Goal: Transaction & Acquisition: Purchase product/service

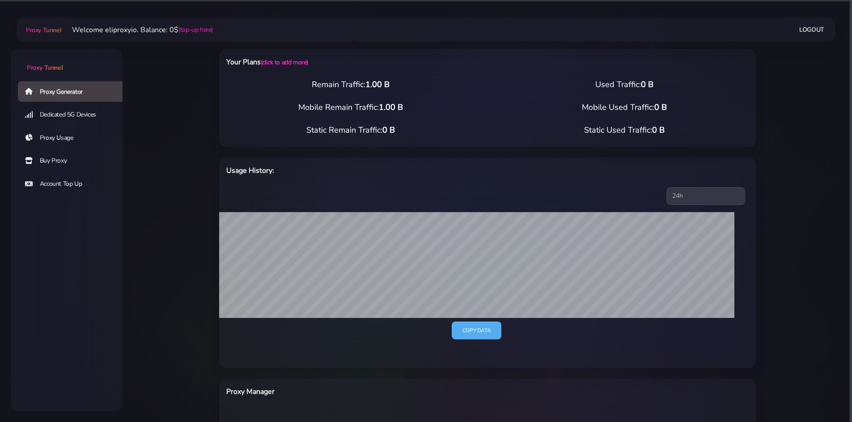
click at [60, 183] on link "Account Top Up" at bounding box center [74, 184] width 112 height 21
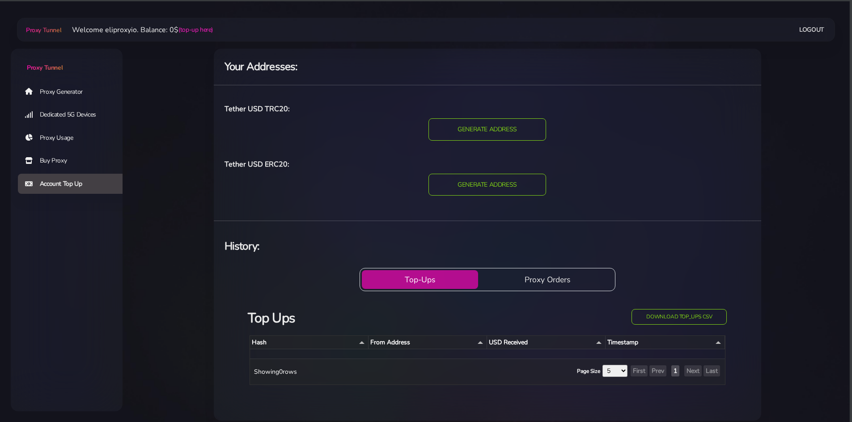
click at [53, 66] on span "Proxy Tunnel" at bounding box center [45, 67] width 36 height 8
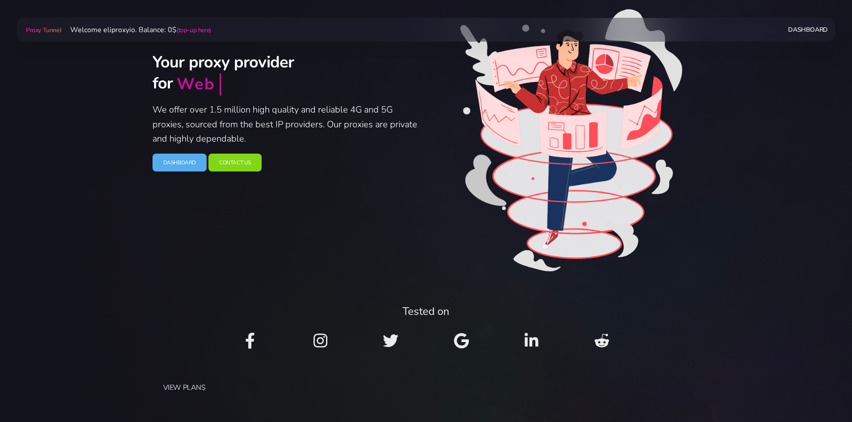
scroll to position [89, 0]
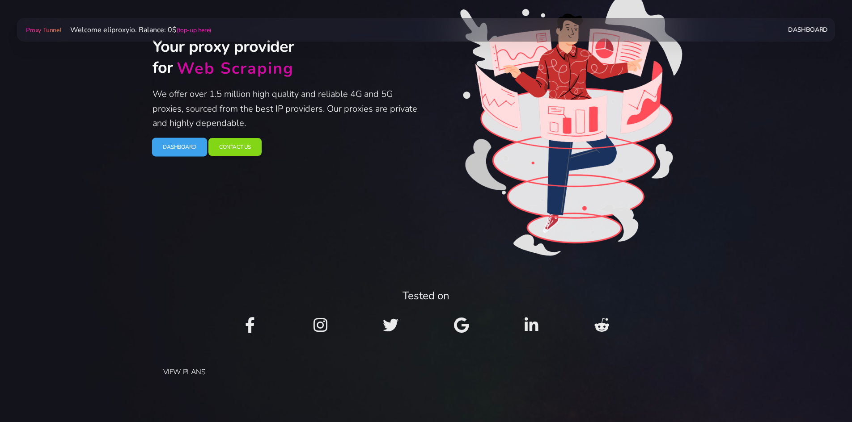
click at [178, 148] on link "Dashboard" at bounding box center [179, 147] width 55 height 19
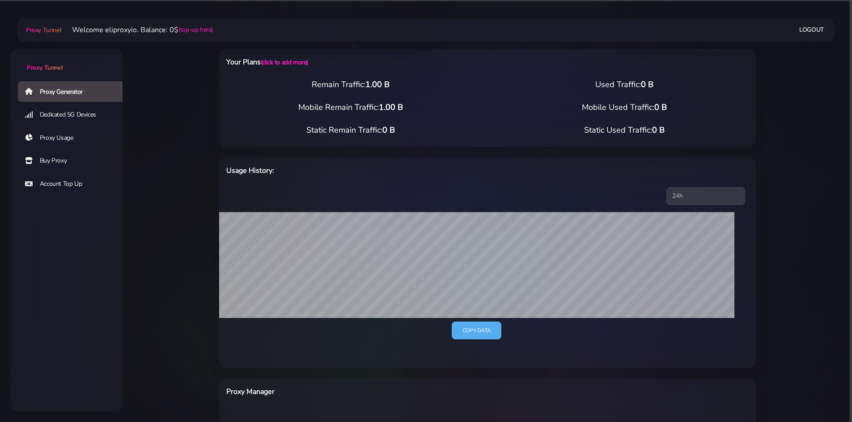
click at [62, 134] on link "Proxy Usage" at bounding box center [74, 138] width 112 height 21
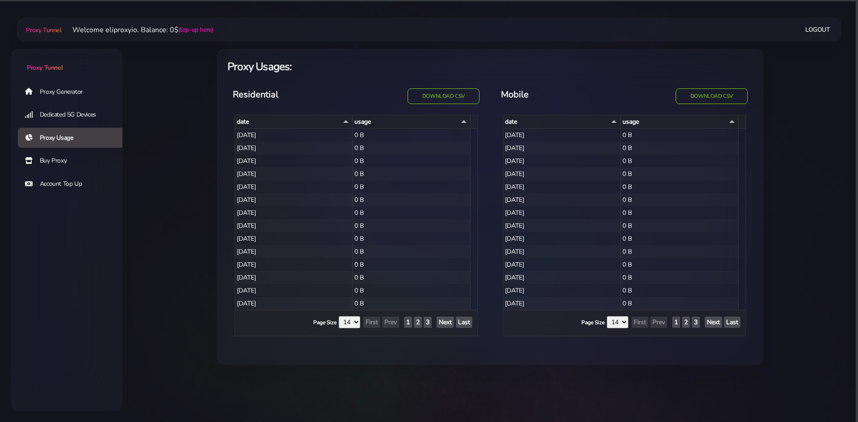
select select "14"
click at [47, 160] on link "Buy Proxy" at bounding box center [74, 161] width 112 height 21
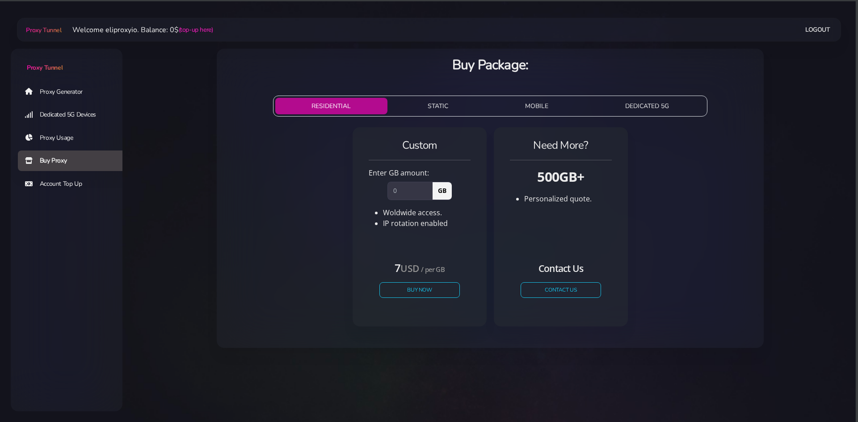
click at [49, 181] on link "Account Top Up" at bounding box center [74, 184] width 112 height 21
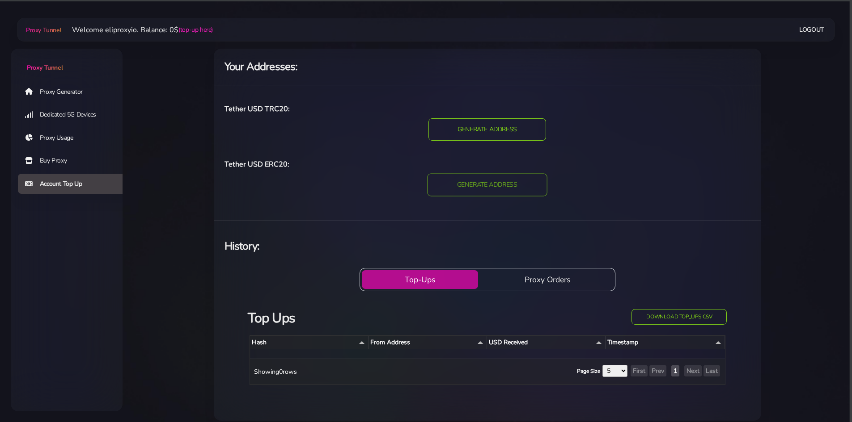
scroll to position [9, 0]
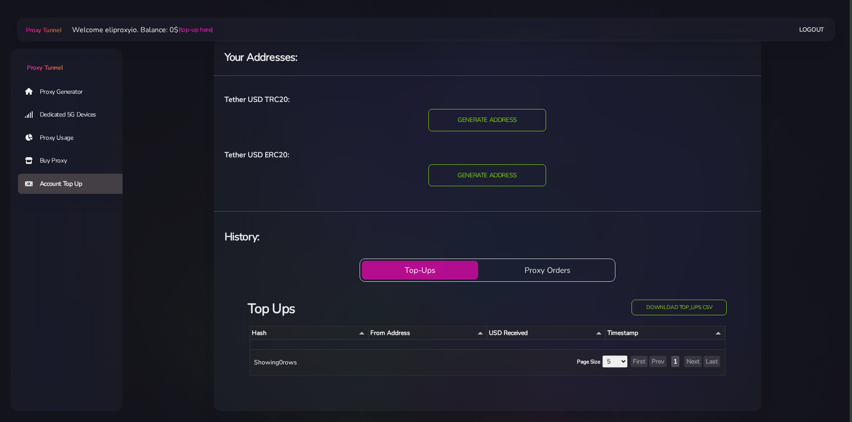
click at [56, 162] on link "Buy Proxy" at bounding box center [74, 161] width 112 height 21
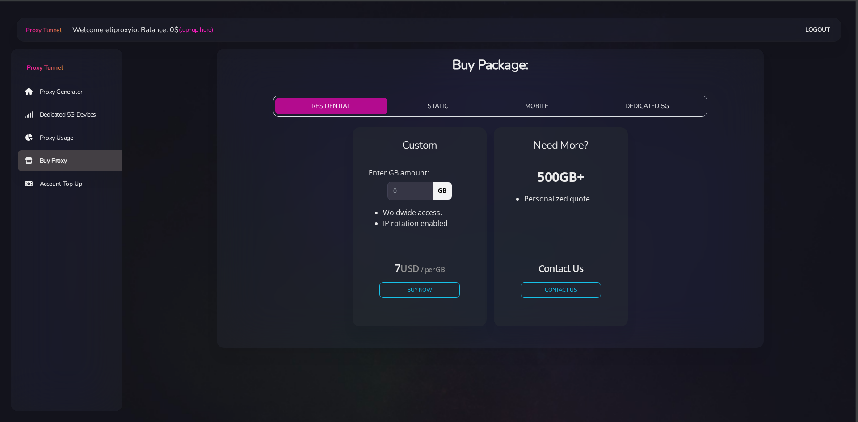
click at [64, 91] on link "Proxy Generator" at bounding box center [74, 91] width 112 height 21
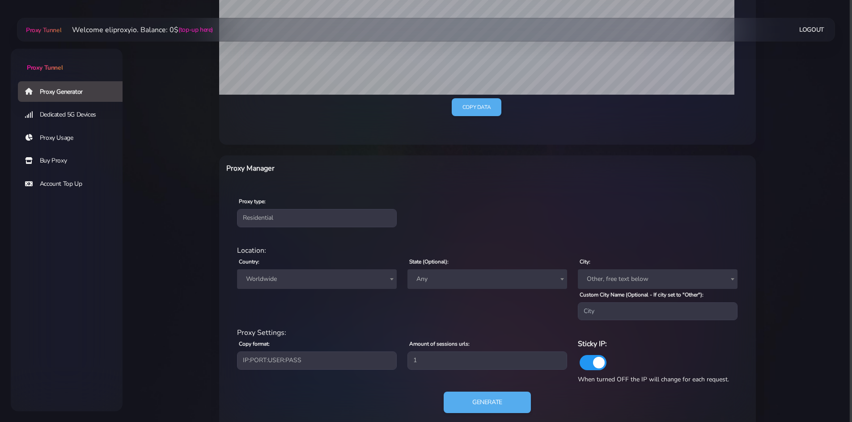
scroll to position [243, 0]
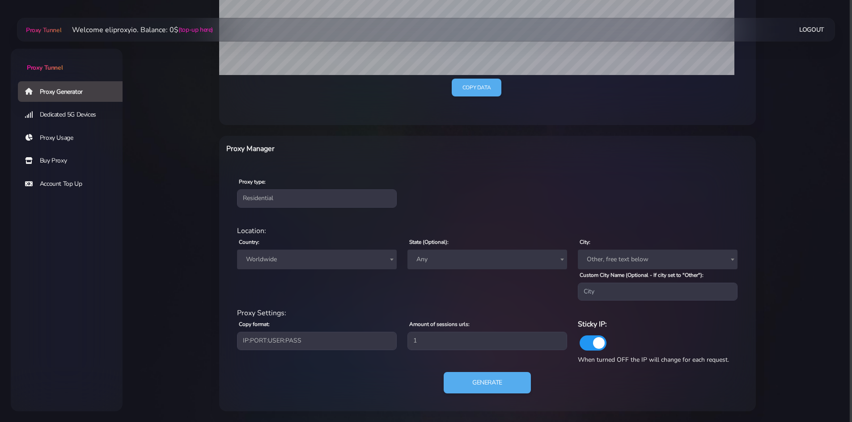
click at [624, 200] on div "Proxy type: Residential Static Mobile" at bounding box center [487, 191] width 533 height 53
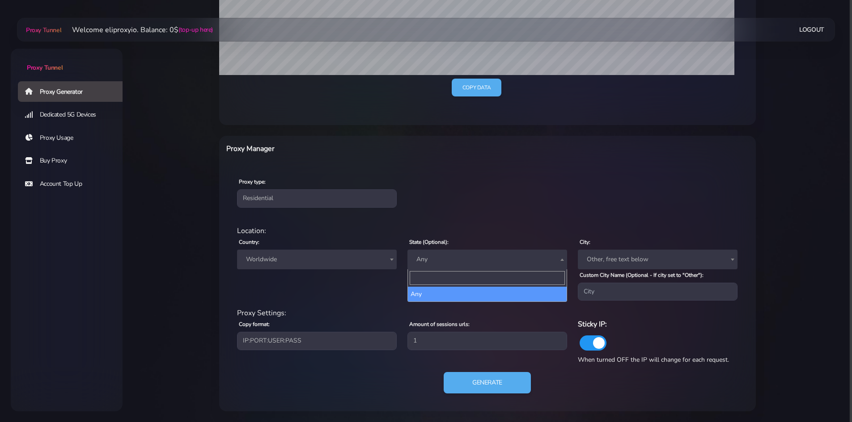
click at [480, 262] on span "Any" at bounding box center [487, 259] width 149 height 13
click at [606, 261] on span "Other, free text below" at bounding box center [657, 259] width 149 height 13
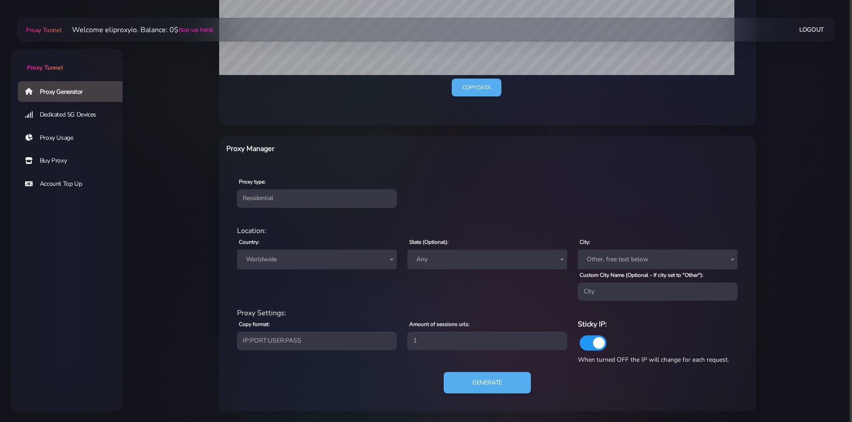
click at [235, 200] on div "Proxy type: Residential Static Mobile" at bounding box center [317, 191] width 170 height 31
click at [245, 200] on select "Residential Static Mobile" at bounding box center [317, 199] width 160 height 18
click at [244, 200] on select "Residential Static Mobile" at bounding box center [317, 199] width 160 height 18
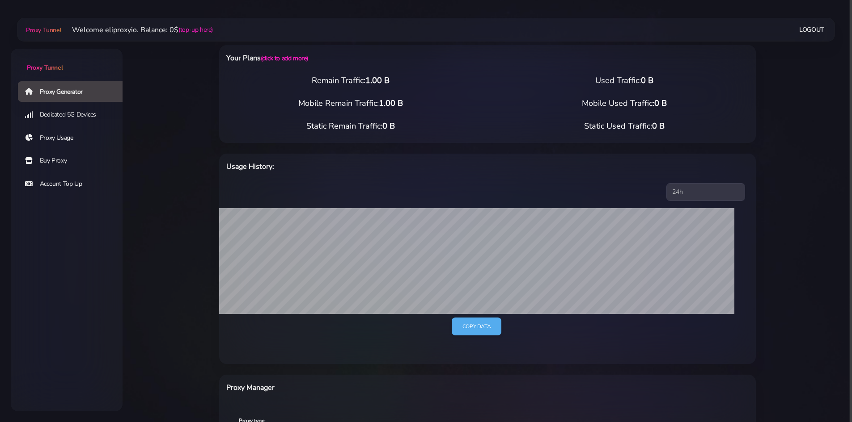
scroll to position [0, 0]
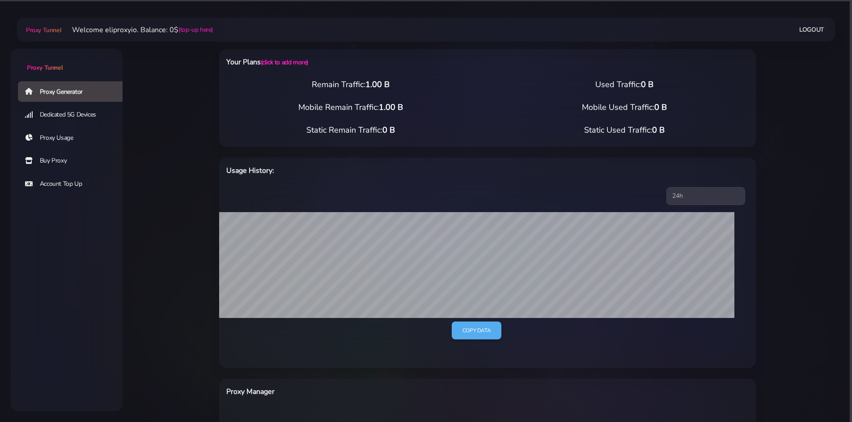
click at [65, 185] on link "Account Top Up" at bounding box center [74, 184] width 112 height 21
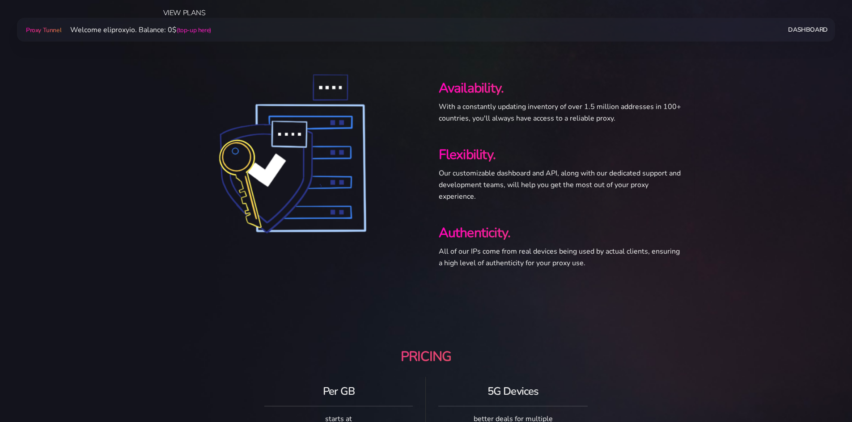
scroll to position [136, 0]
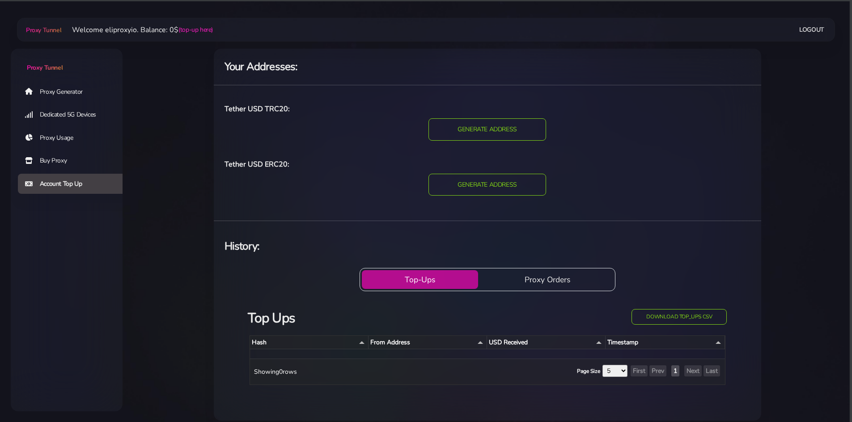
scroll to position [9, 0]
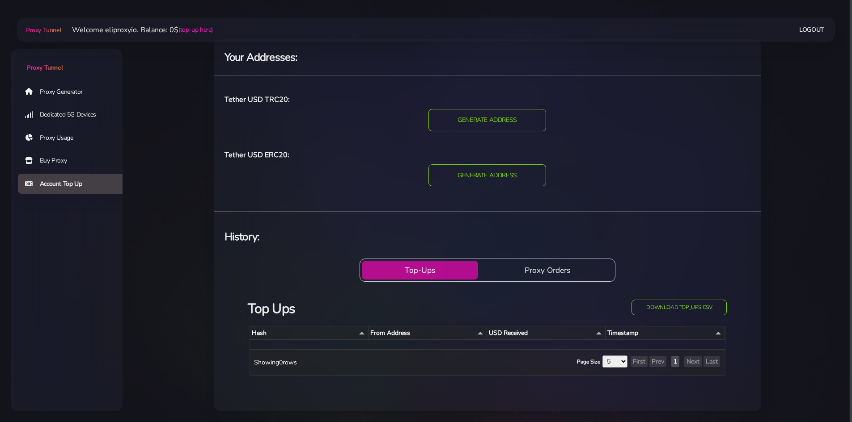
click at [565, 271] on button "Proxy Orders" at bounding box center [546, 270] width 131 height 19
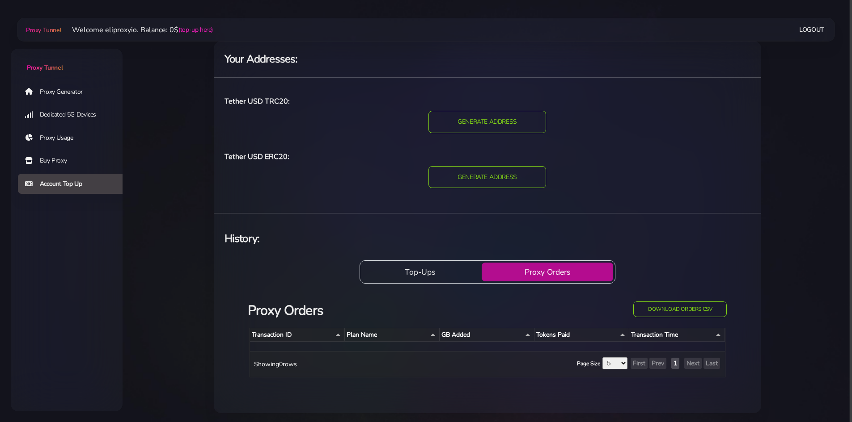
scroll to position [9, 0]
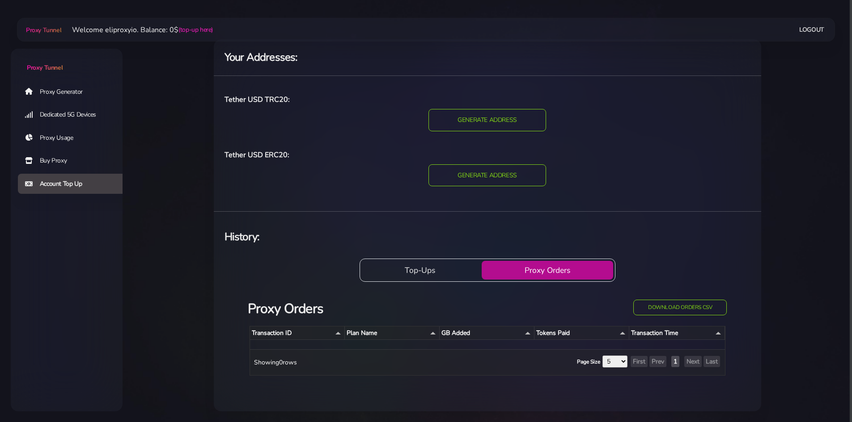
click at [668, 360] on span "Page Size 5 10 25 50 100 First Prev 1 Next Last" at bounding box center [509, 363] width 424 height 14
click at [675, 362] on button "1" at bounding box center [675, 361] width 8 height 11
click at [675, 365] on button "1" at bounding box center [675, 361] width 8 height 11
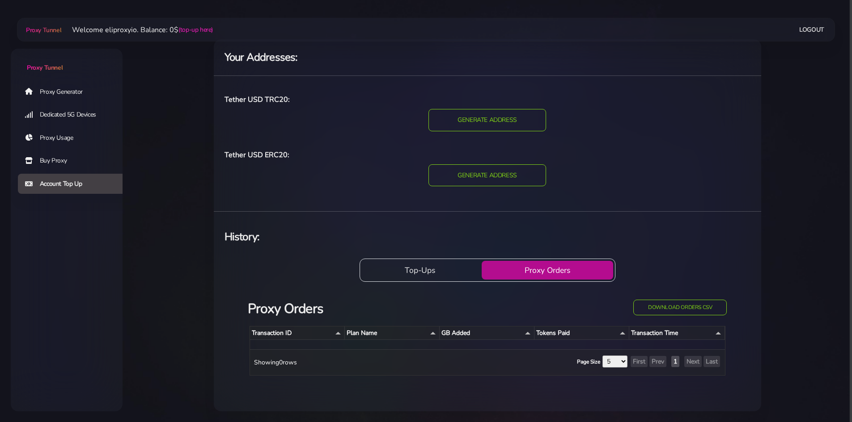
scroll to position [0, 0]
